Goal: Check status

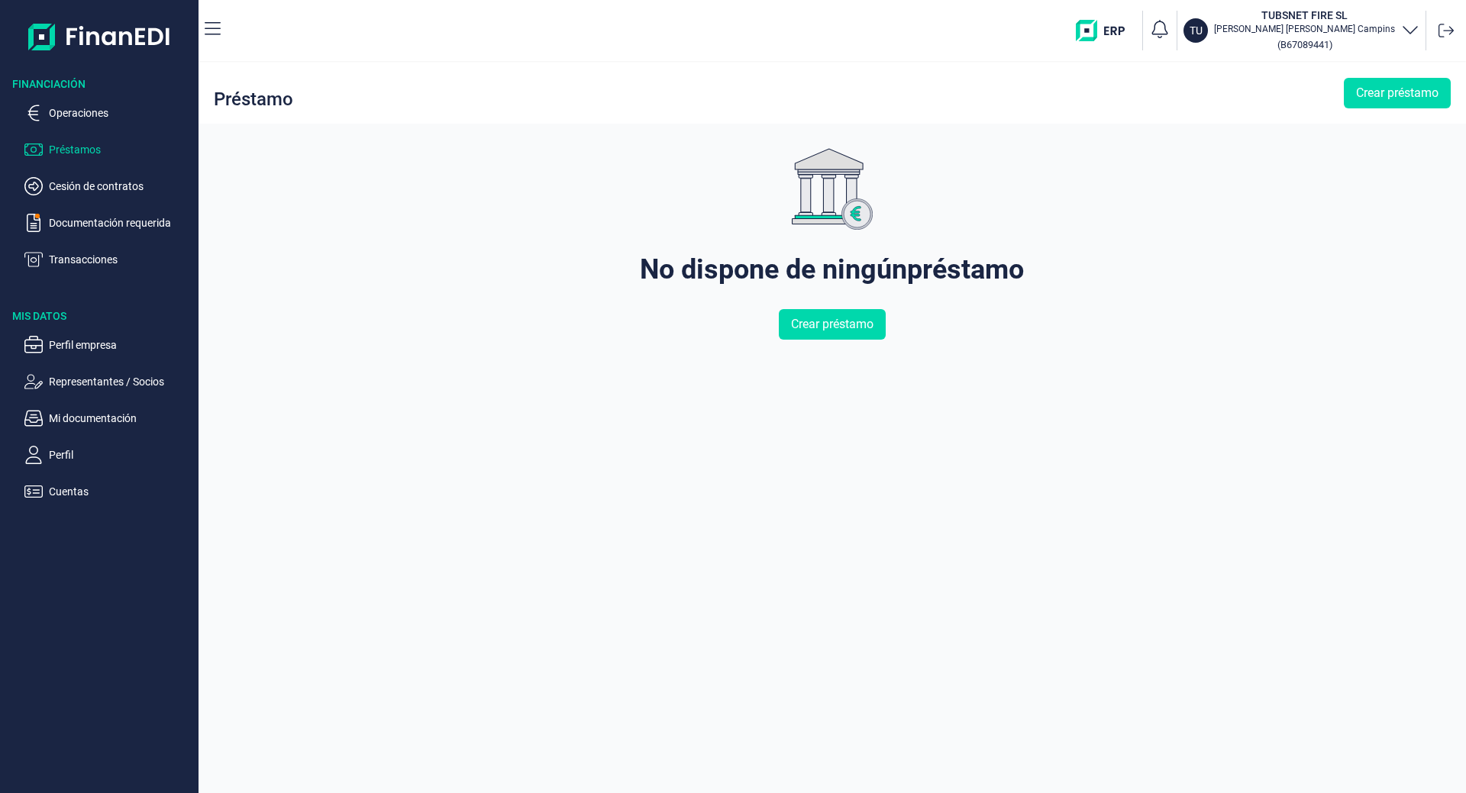
click at [99, 255] on p "Transacciones" at bounding box center [121, 259] width 144 height 18
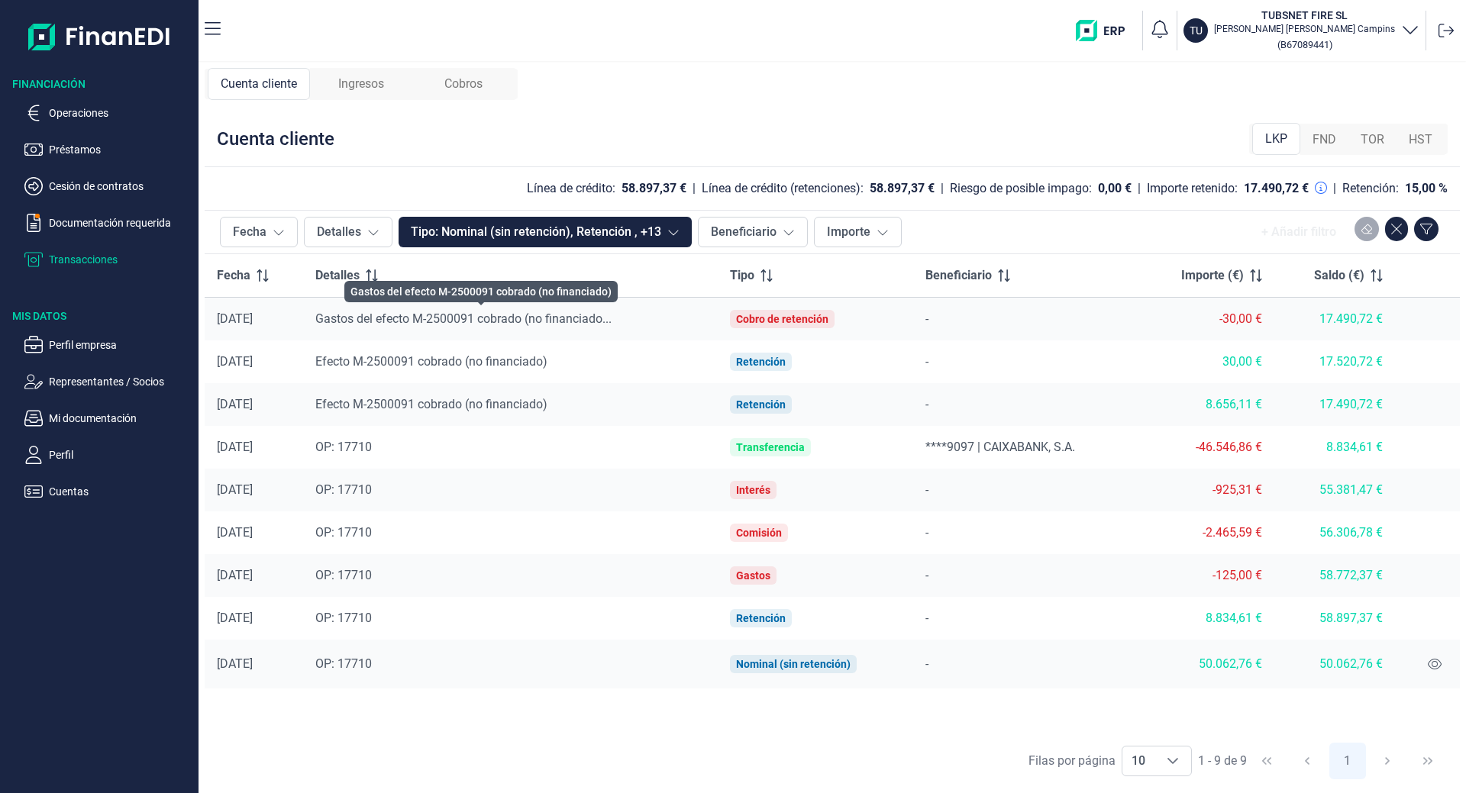
click at [593, 320] on span "Gastos del efecto M-2500091 cobrado (no financiado..." at bounding box center [463, 319] width 296 height 15
click at [370, 85] on span "Ingresos" at bounding box center [361, 84] width 46 height 18
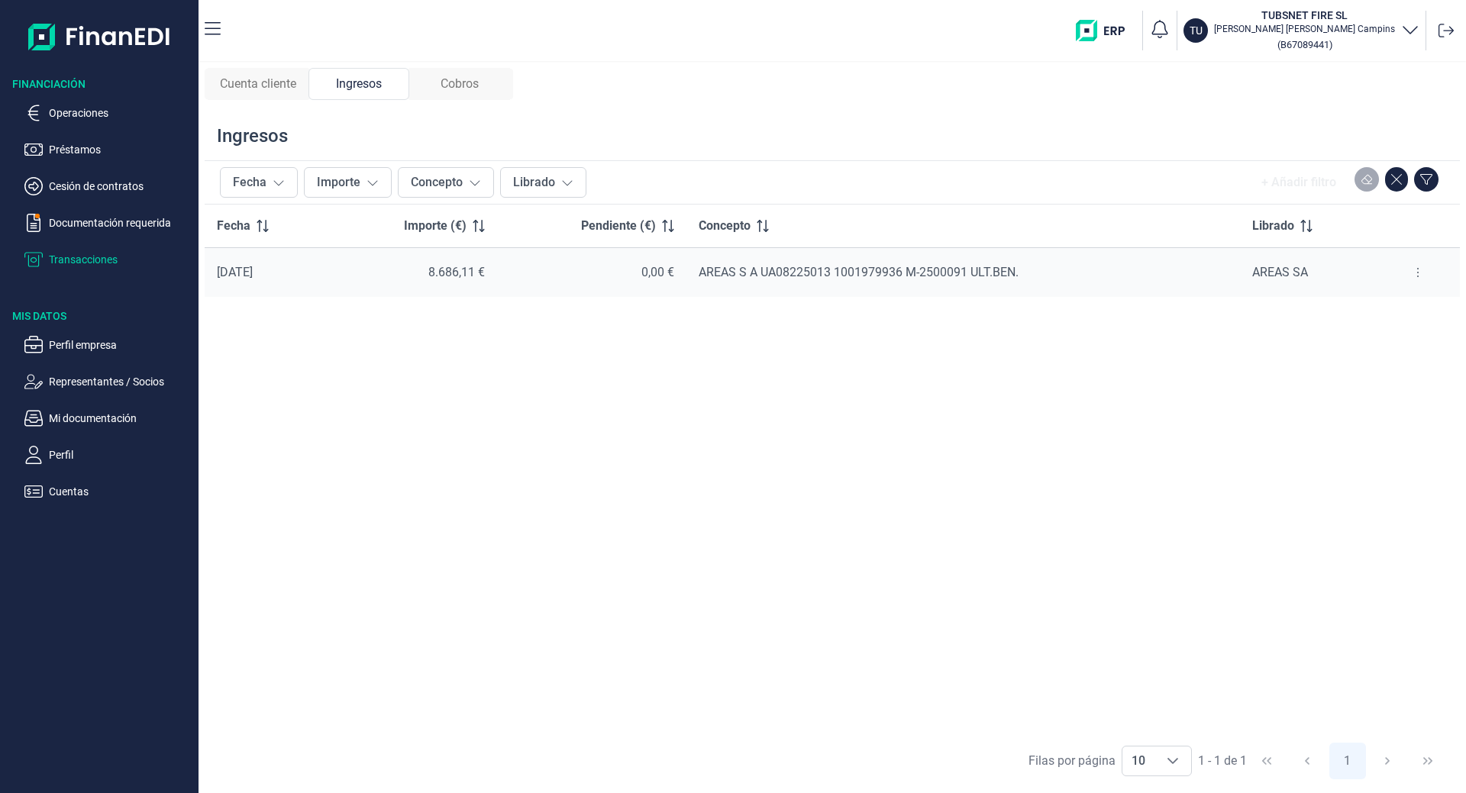
click at [483, 89] on div "Cobros" at bounding box center [459, 84] width 101 height 32
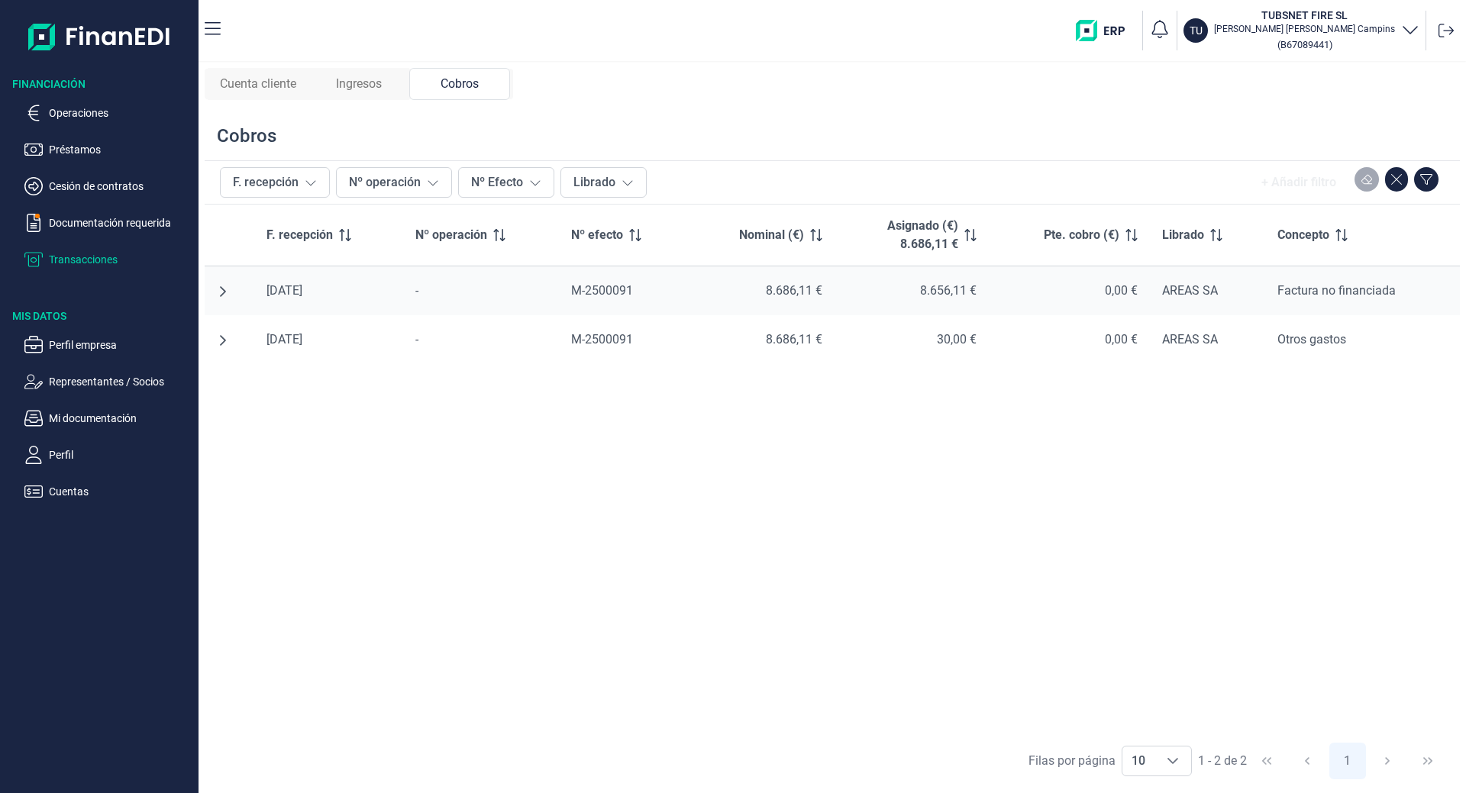
click at [360, 79] on span "Ingresos" at bounding box center [359, 84] width 46 height 18
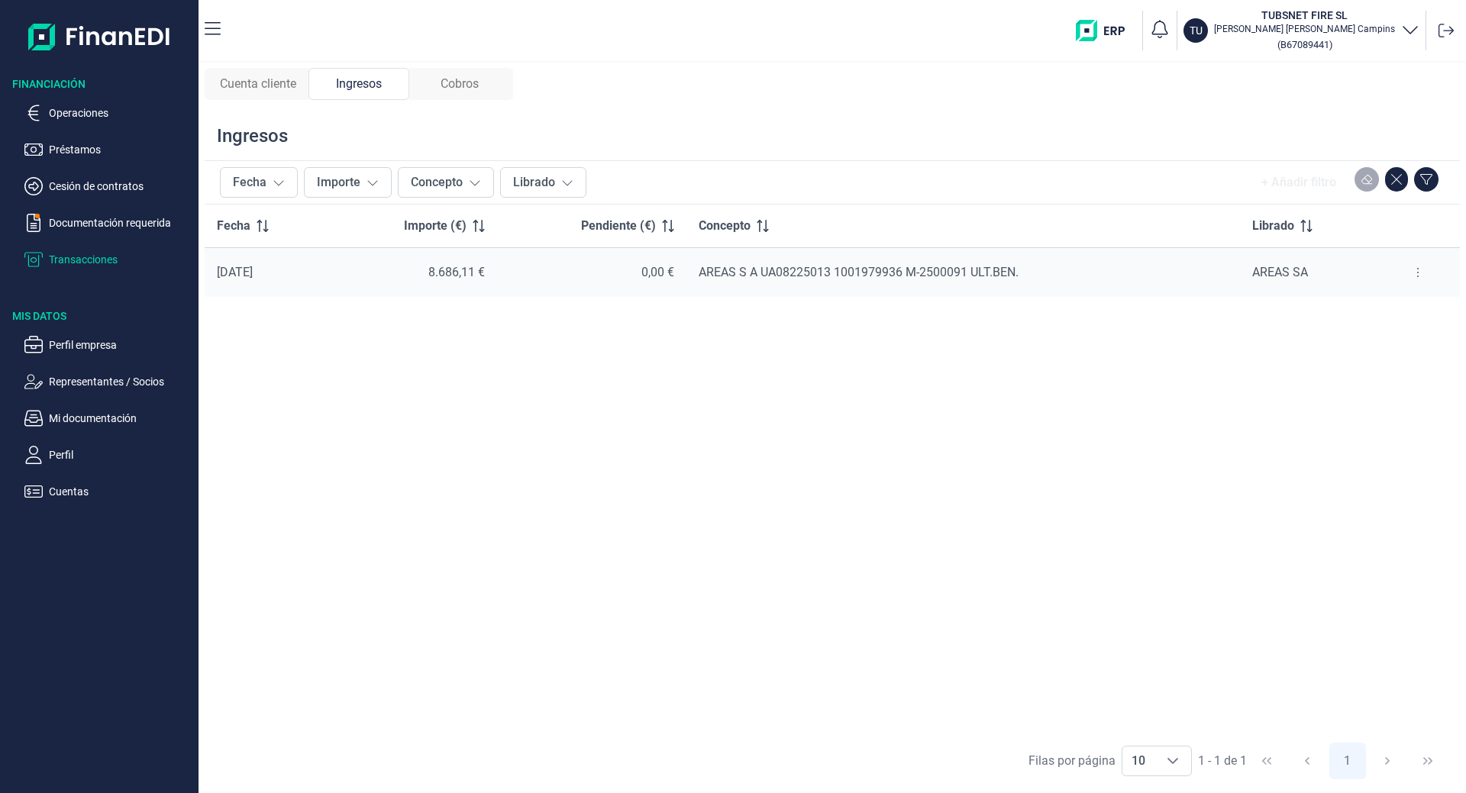
click at [289, 81] on span "Cuenta cliente" at bounding box center [258, 84] width 76 height 18
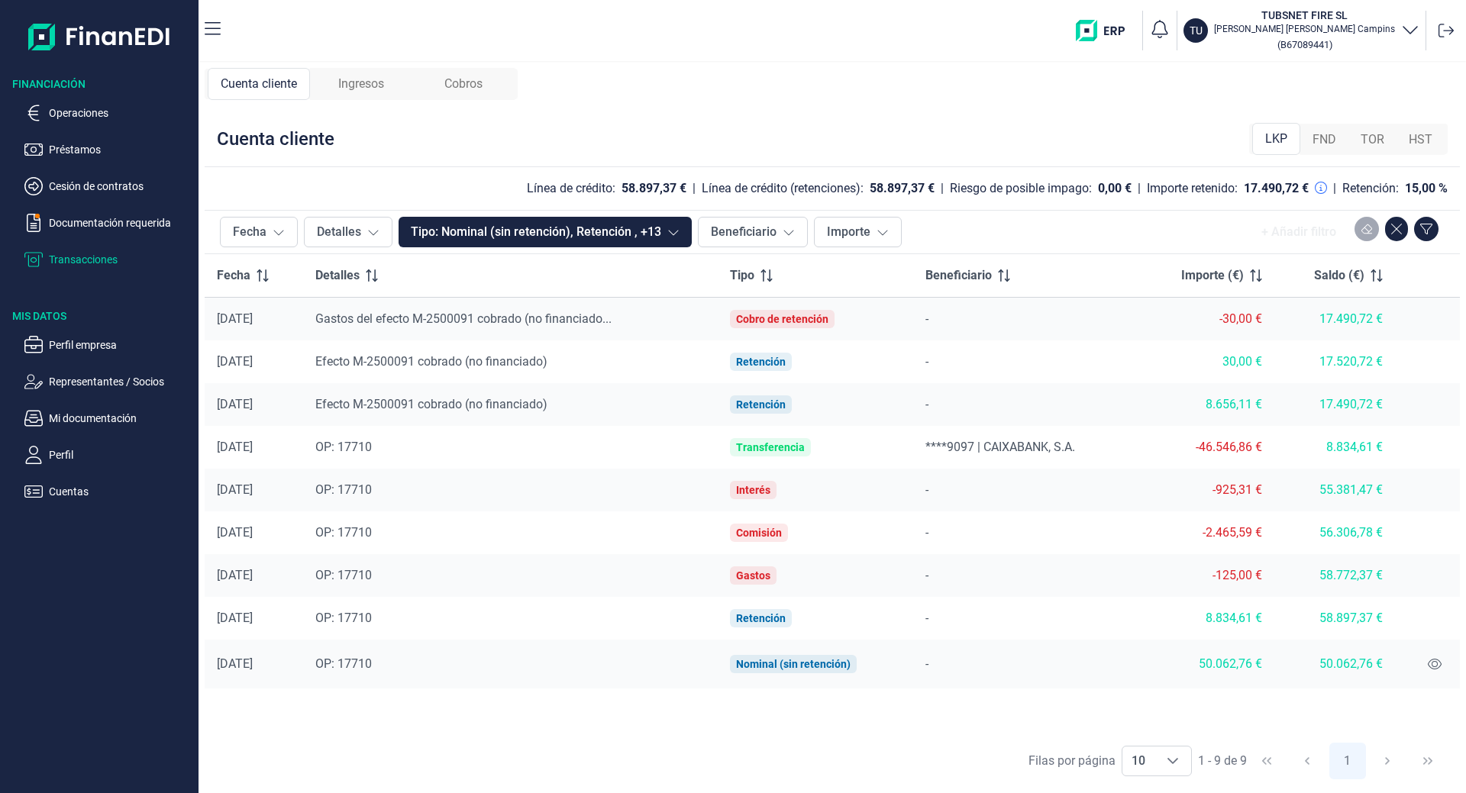
click at [358, 89] on span "Ingresos" at bounding box center [361, 84] width 46 height 18
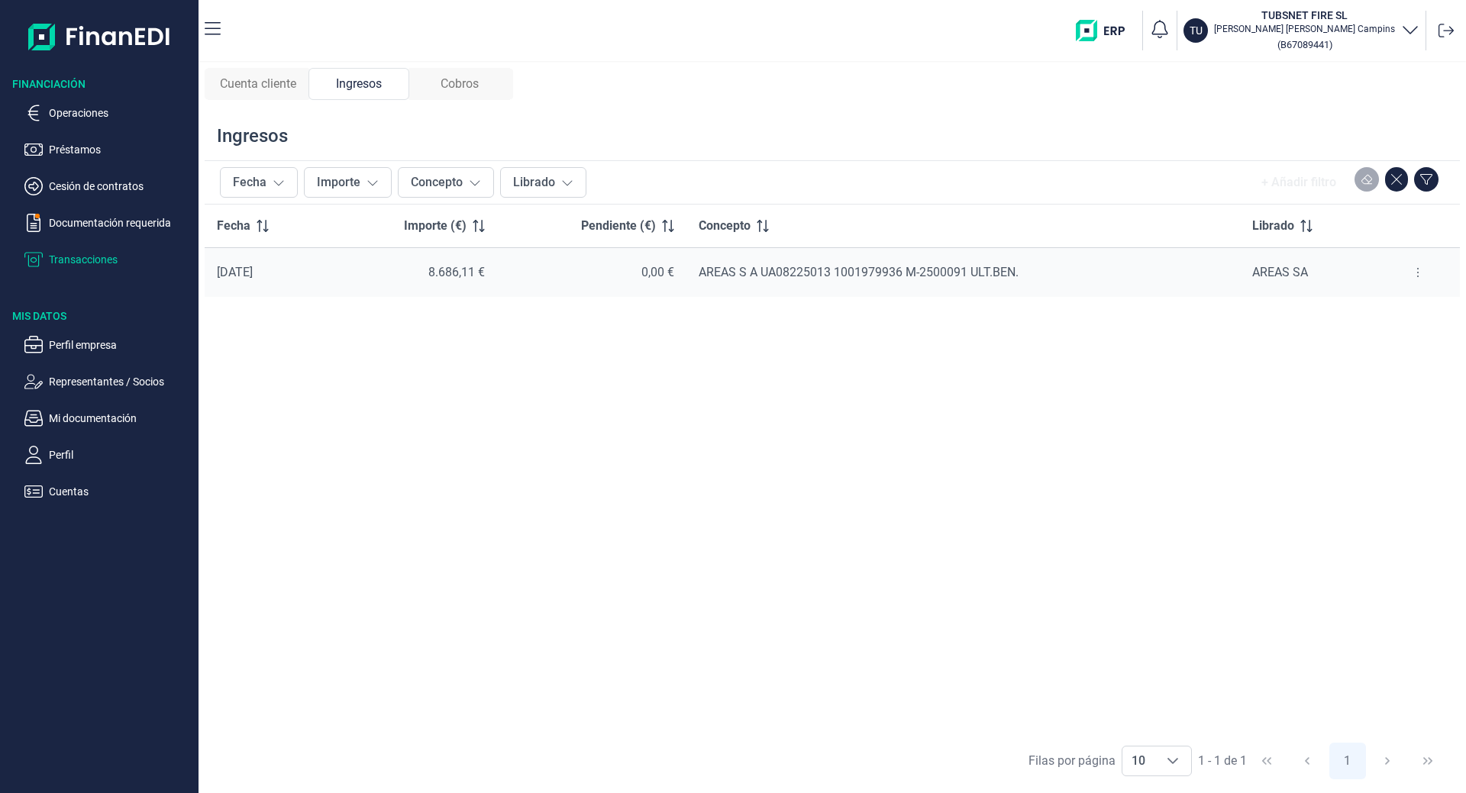
click at [467, 86] on span "Cobros" at bounding box center [460, 84] width 38 height 18
